Goal: Task Accomplishment & Management: Complete application form

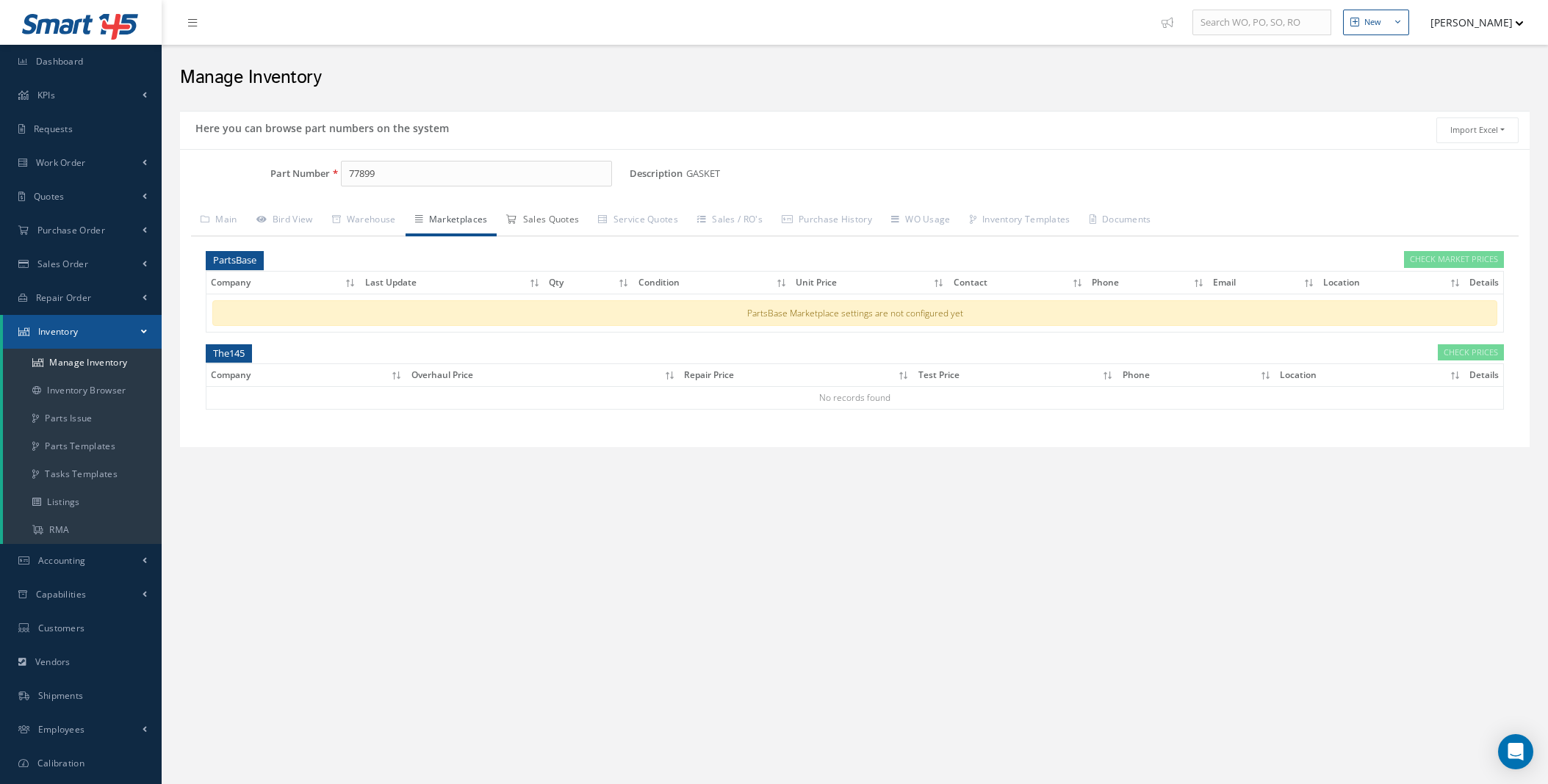
click at [559, 225] on link "Sales Quotes" at bounding box center [542, 221] width 92 height 31
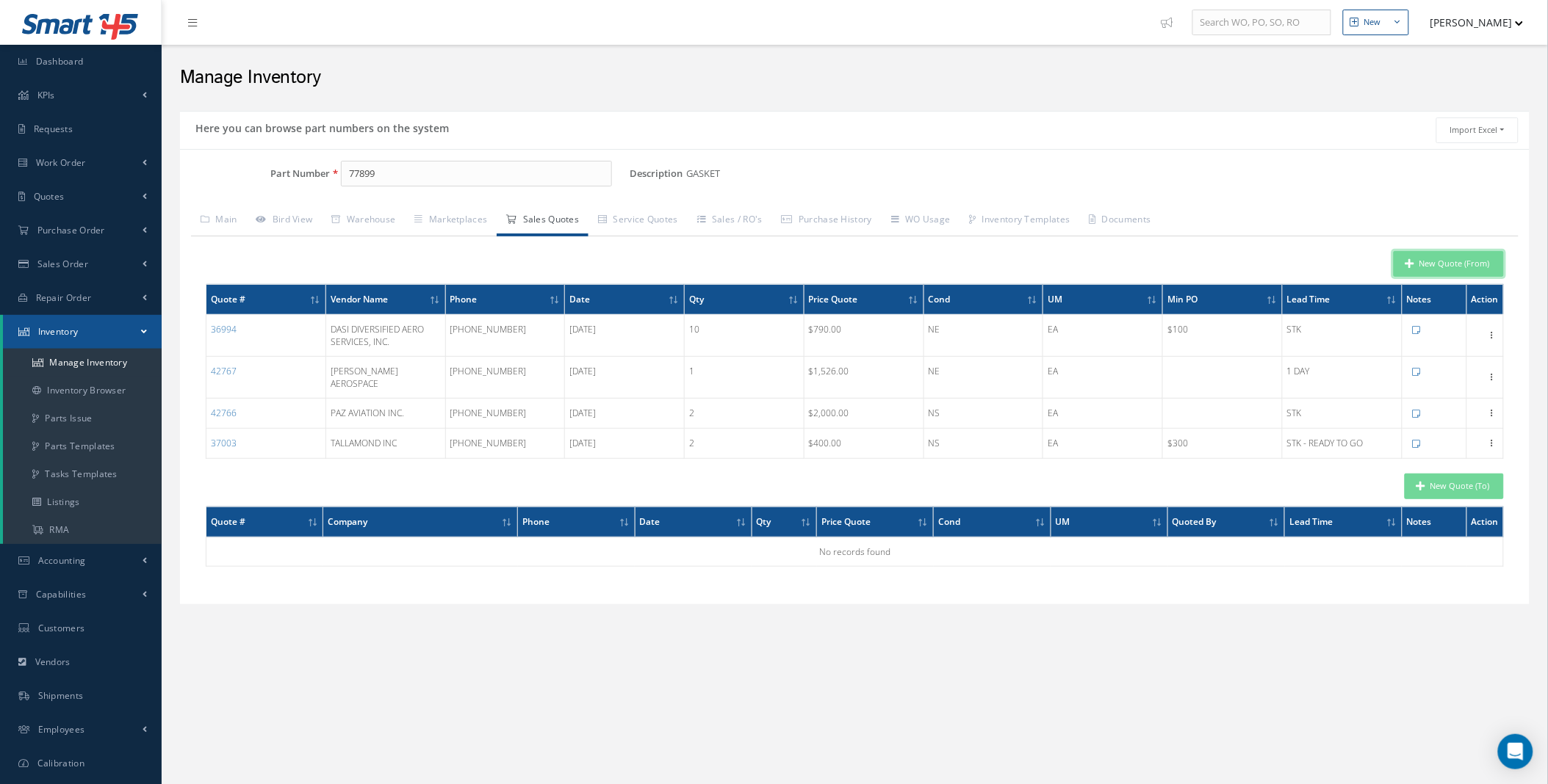
click at [1465, 262] on button "New Quote (From)" at bounding box center [1448, 264] width 110 height 26
type input "GASKET"
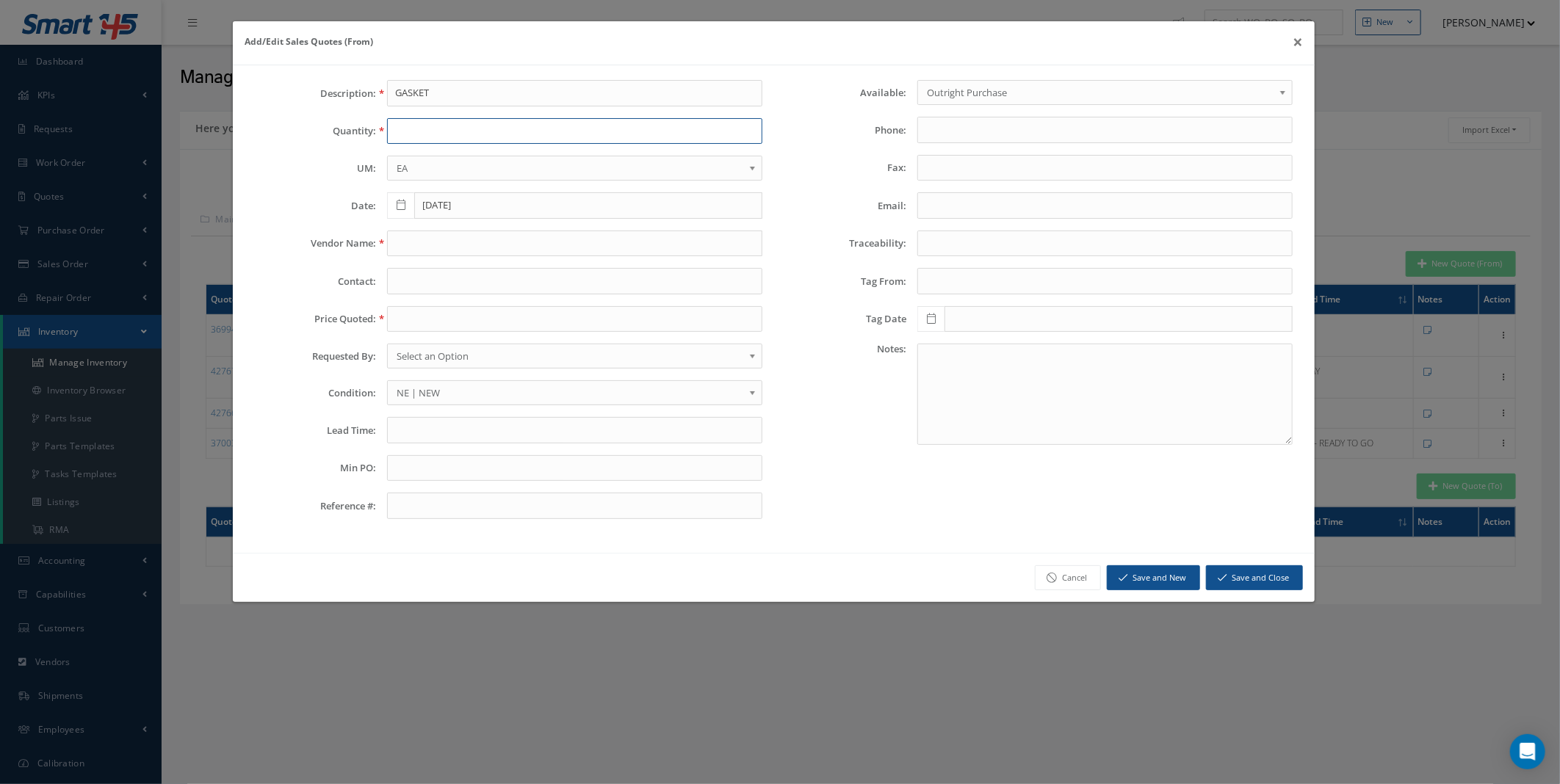
click at [487, 135] on input "text" at bounding box center [574, 131] width 375 height 27
type input "1"
click at [448, 238] on input "text" at bounding box center [574, 244] width 375 height 27
paste input "Paz Aviation Inc"
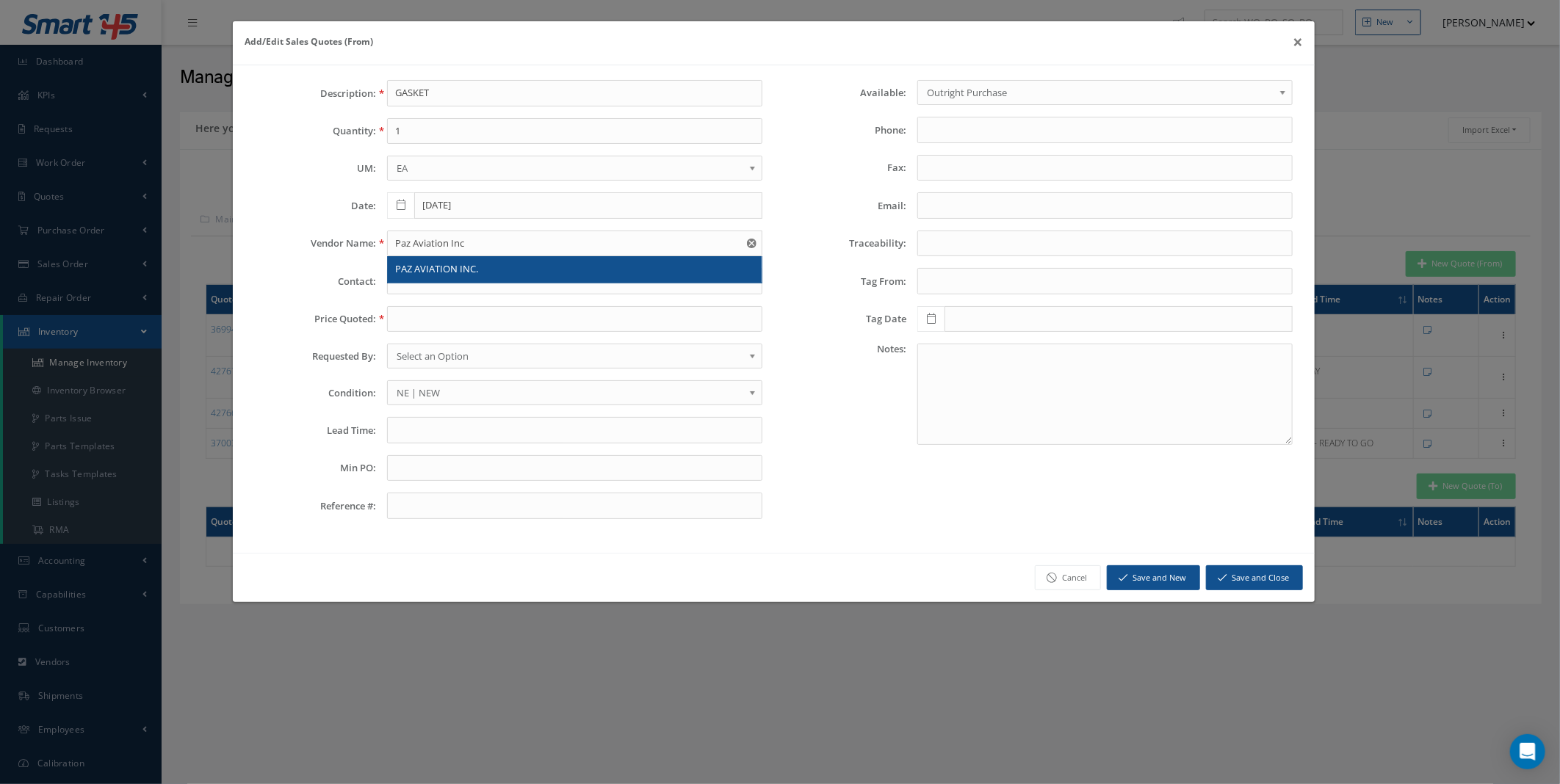
click at [454, 276] on span "PAZ AVIATION INC." at bounding box center [437, 268] width 83 height 13
type input "PAZ AVIATION INC."
type input "[PHONE_NUMBER]"
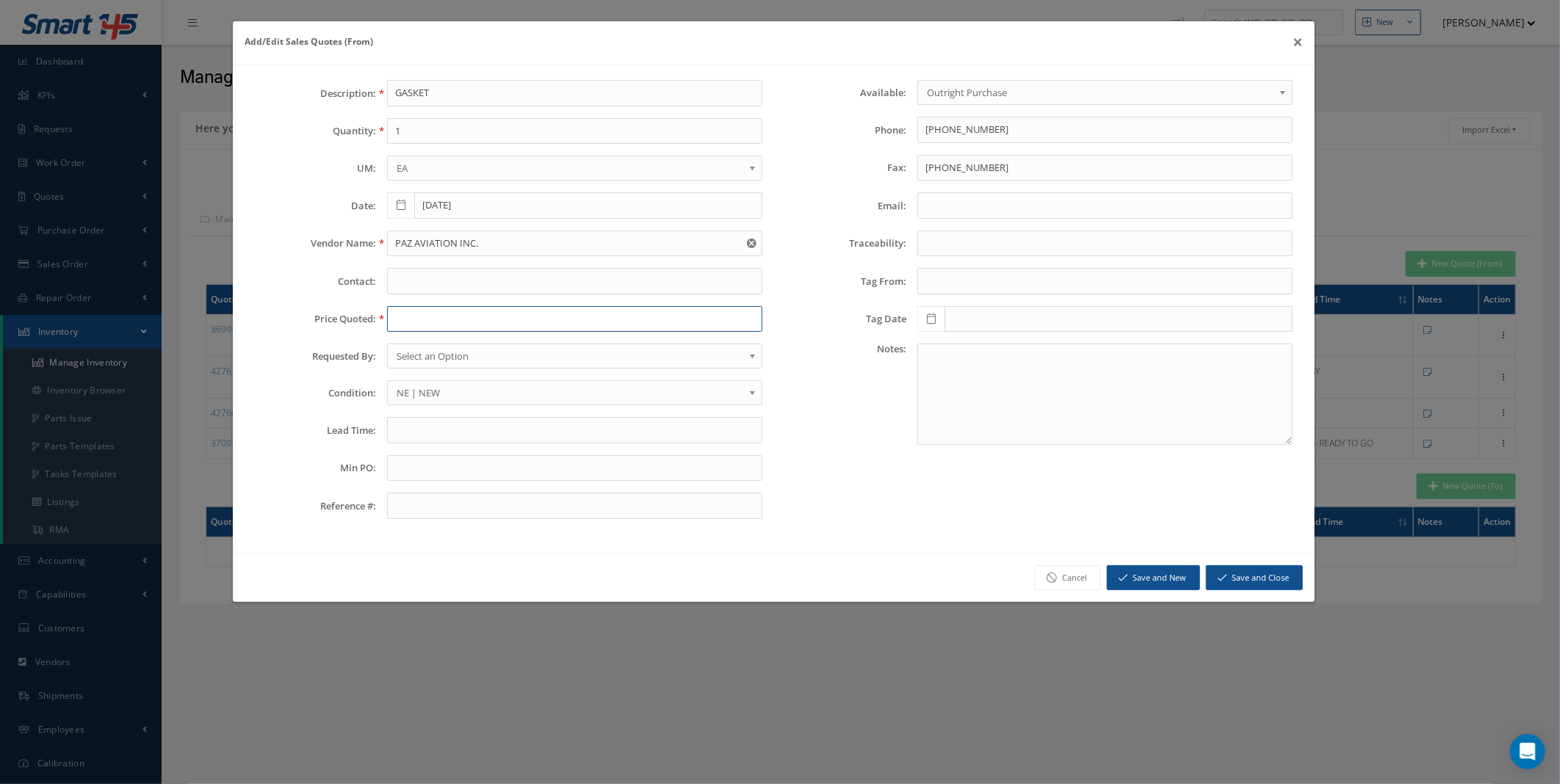
click at [456, 327] on input "text" at bounding box center [574, 320] width 375 height 27
type input "1500"
click at [445, 428] on input "text" at bounding box center [574, 430] width 375 height 27
type input "stk"
click at [1251, 580] on button "Save and Close" at bounding box center [1254, 578] width 97 height 26
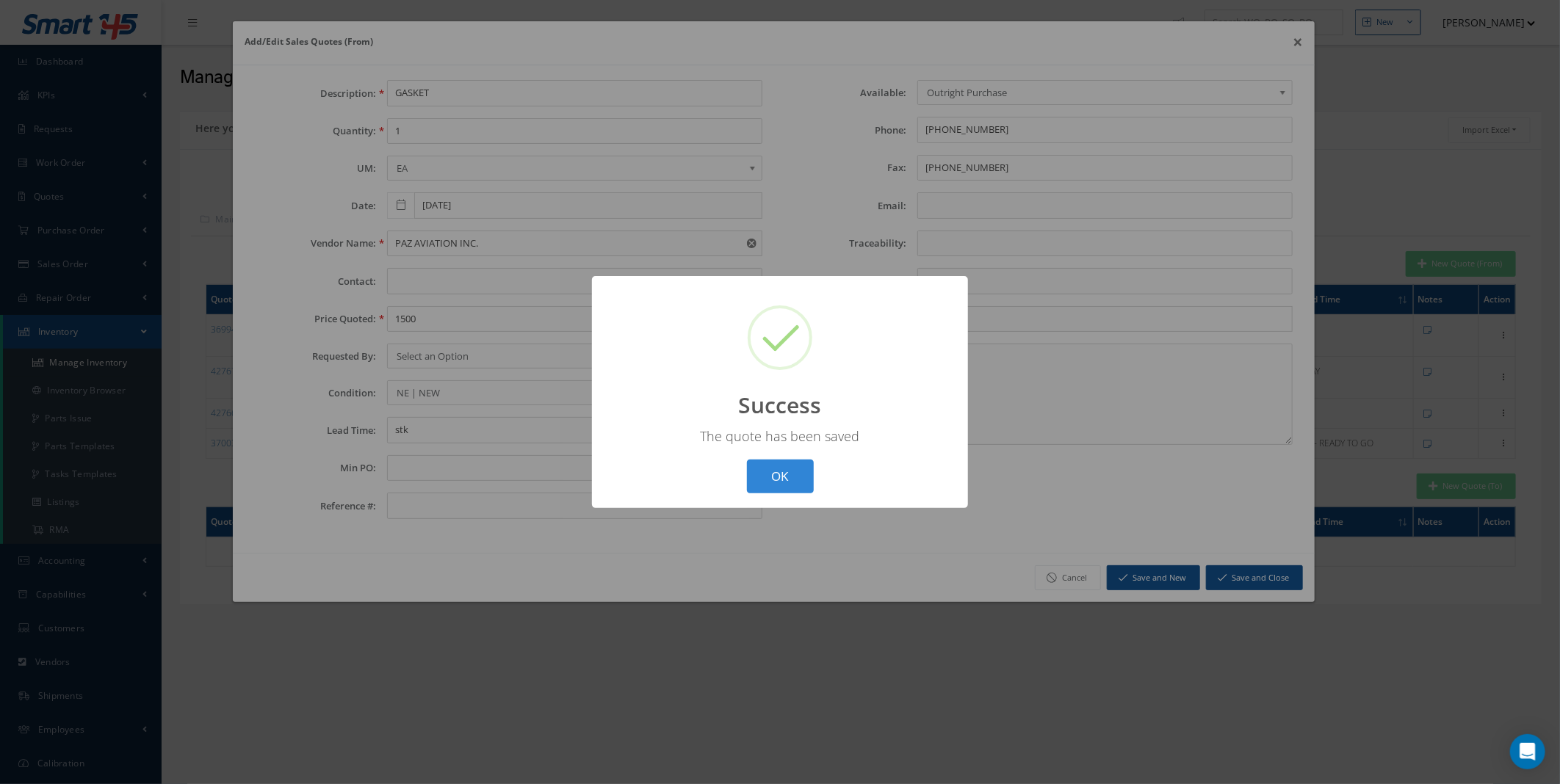
click at [744, 464] on div "OK Cancel" at bounding box center [780, 477] width 75 height 34
click at [789, 465] on button "OK" at bounding box center [780, 477] width 67 height 34
